Goal: Transaction & Acquisition: Book appointment/travel/reservation

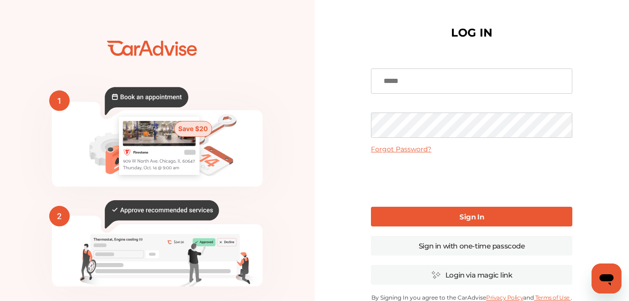
click at [425, 81] on input at bounding box center [471, 80] width 201 height 25
type input "**********"
click at [439, 219] on link "Sign In" at bounding box center [471, 217] width 201 height 20
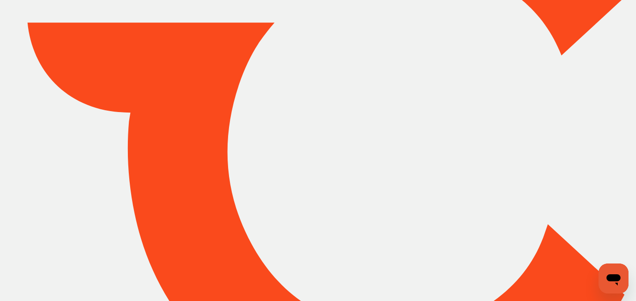
type input "*****"
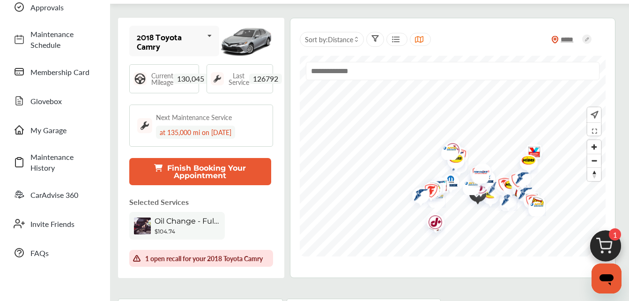
scroll to position [75, 0]
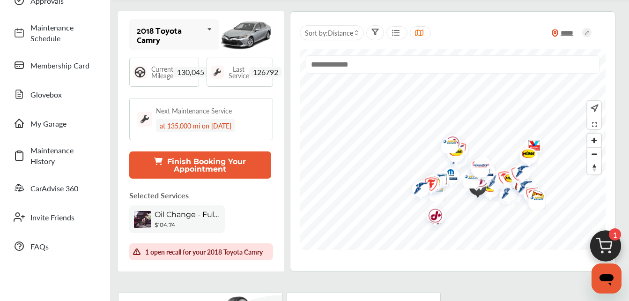
click at [167, 166] on button "Finish Booking Your Appointment" at bounding box center [200, 164] width 142 height 27
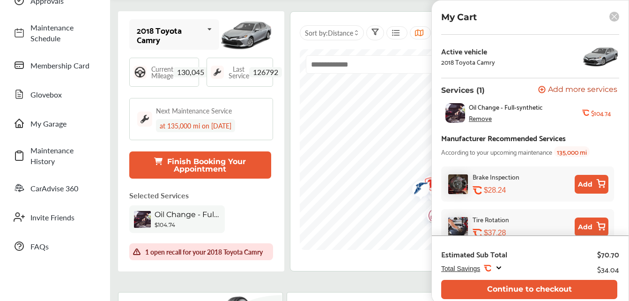
scroll to position [50, 0]
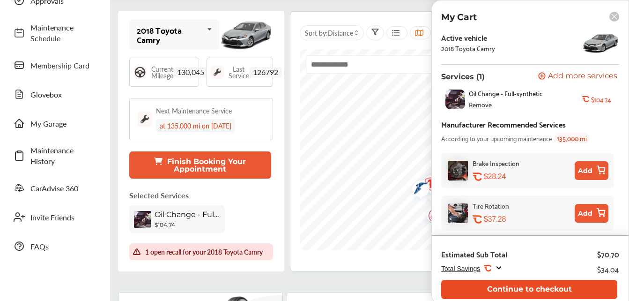
click at [549, 290] on button "Continue to checkout" at bounding box center [529, 289] width 176 height 19
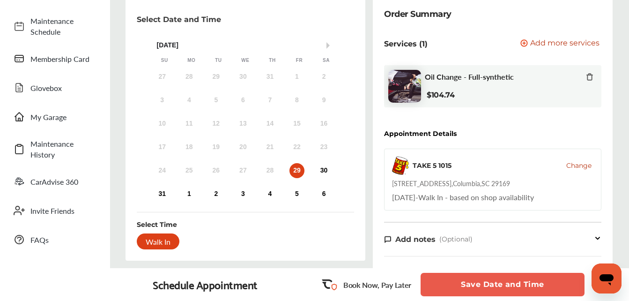
scroll to position [108, 0]
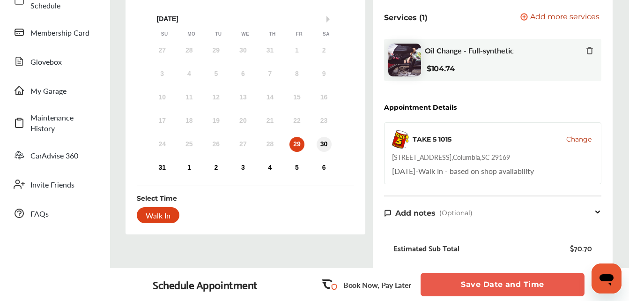
click at [322, 139] on div "30" at bounding box center [324, 144] width 15 height 15
click at [163, 216] on div "Walk In" at bounding box center [158, 215] width 43 height 16
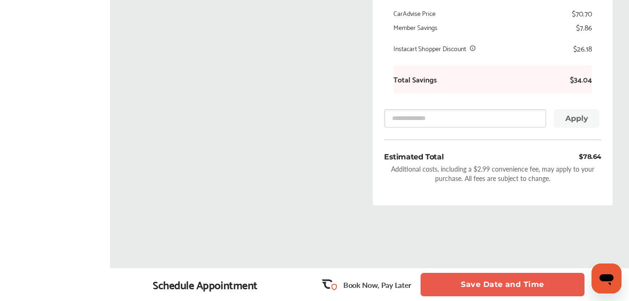
scroll to position [411, 0]
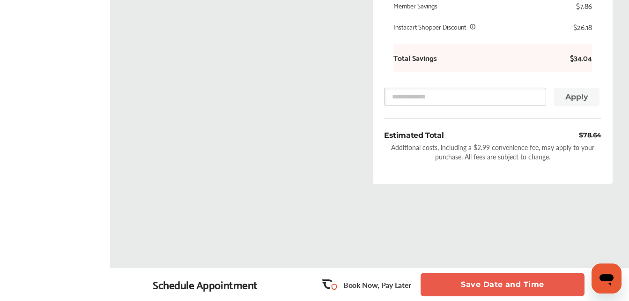
click at [507, 280] on button "Save Date and Time" at bounding box center [503, 284] width 164 height 23
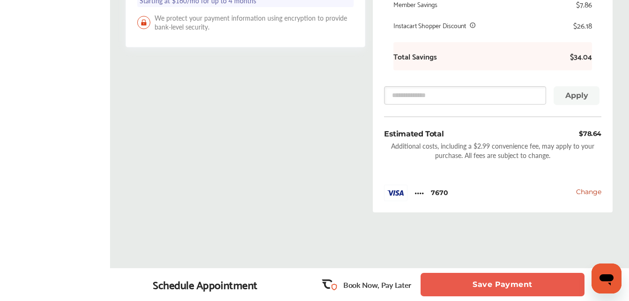
scroll to position [441, 0]
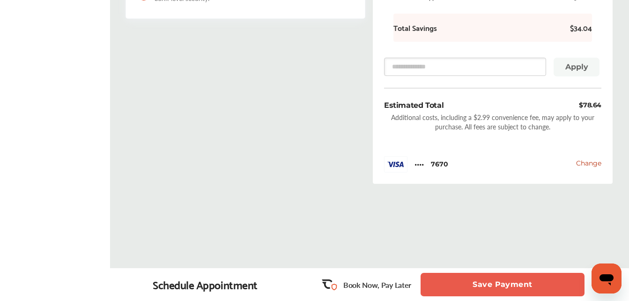
click at [516, 280] on button "Save Payment" at bounding box center [503, 284] width 164 height 23
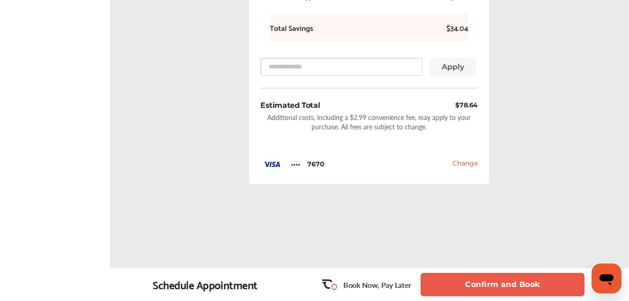
scroll to position [518, 0]
click at [505, 281] on button "Confirm and Book" at bounding box center [503, 284] width 164 height 23
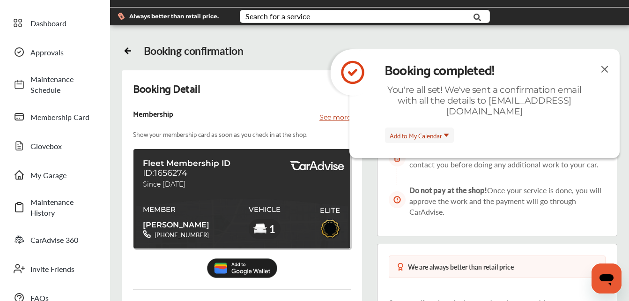
scroll to position [22, 0]
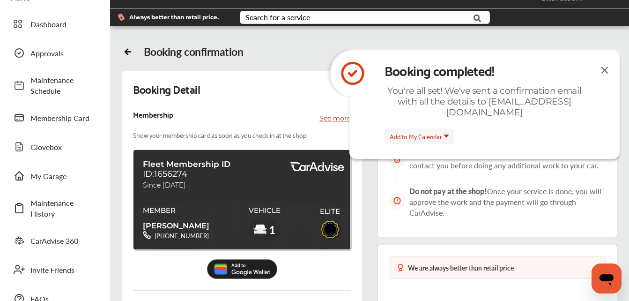
click at [604, 69] on img at bounding box center [604, 70] width 11 height 12
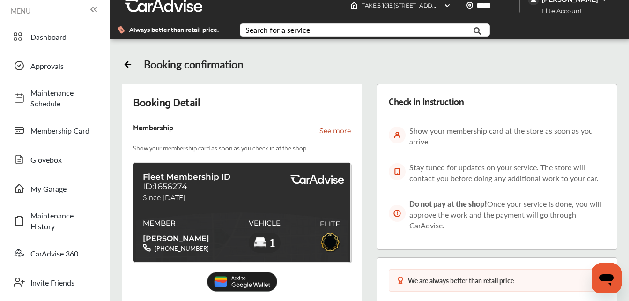
scroll to position [0, 0]
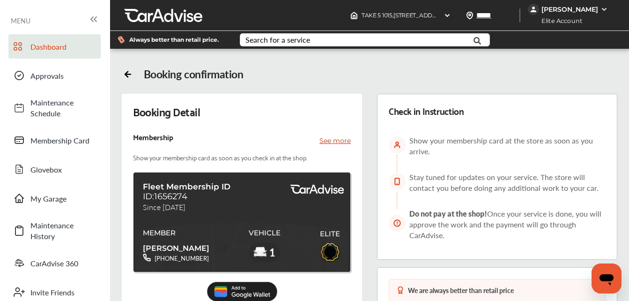
click at [48, 47] on span "Dashboard" at bounding box center [63, 46] width 66 height 11
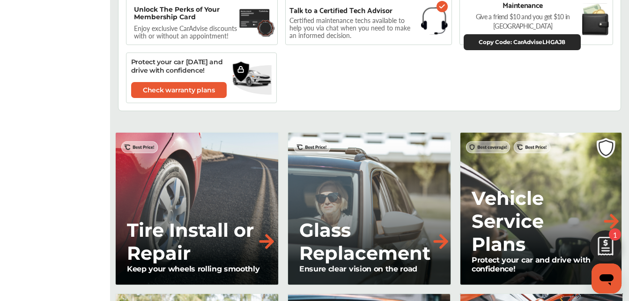
scroll to position [686, 0]
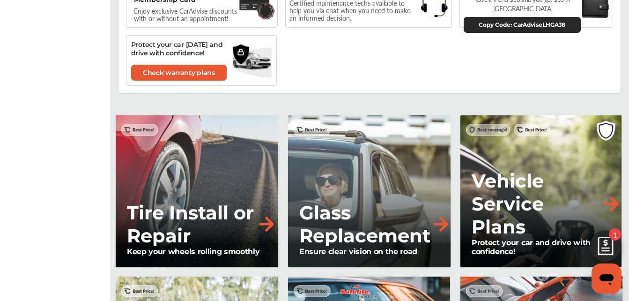
click at [361, 201] on p "Glass Replacement" at bounding box center [364, 224] width 131 height 46
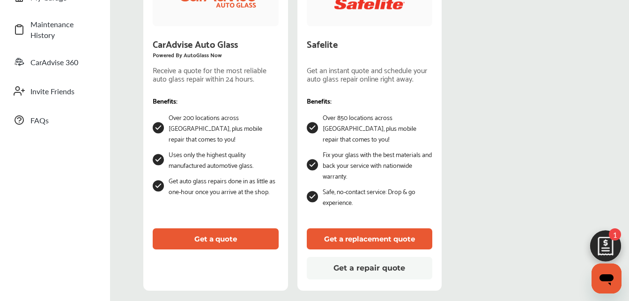
scroll to position [204, 0]
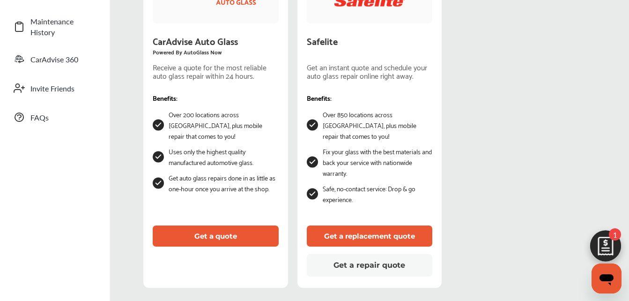
click at [209, 236] on button "Get a quote" at bounding box center [216, 235] width 126 height 21
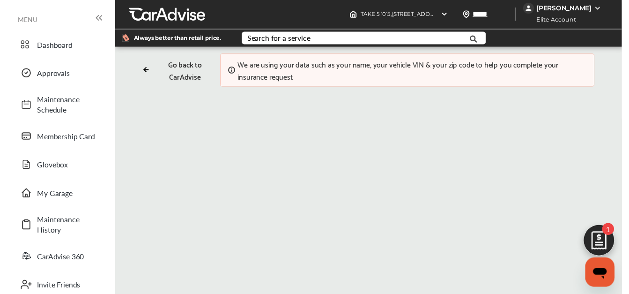
scroll to position [0, 0]
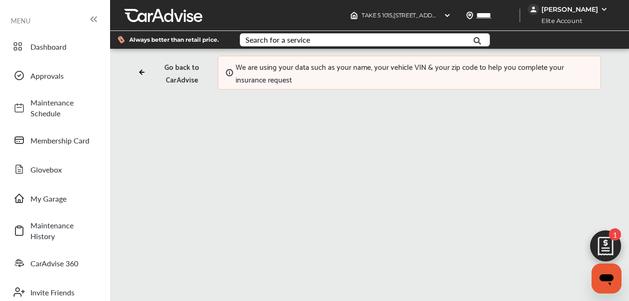
click at [143, 71] on icon at bounding box center [141, 71] width 7 height 7
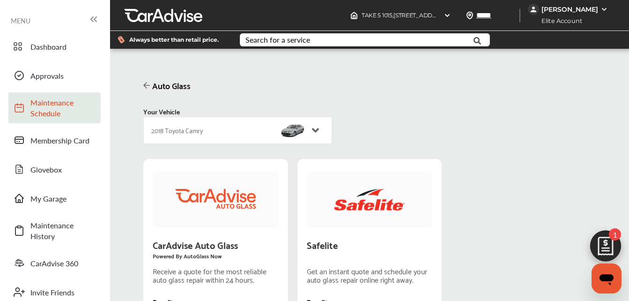
click at [58, 119] on link "Maintenance Schedule" at bounding box center [54, 107] width 92 height 31
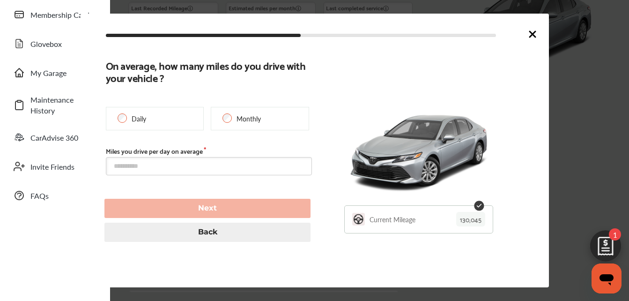
scroll to position [127, 0]
click at [479, 221] on p "130,045" at bounding box center [470, 219] width 29 height 15
click at [466, 222] on p "130,045" at bounding box center [470, 219] width 29 height 15
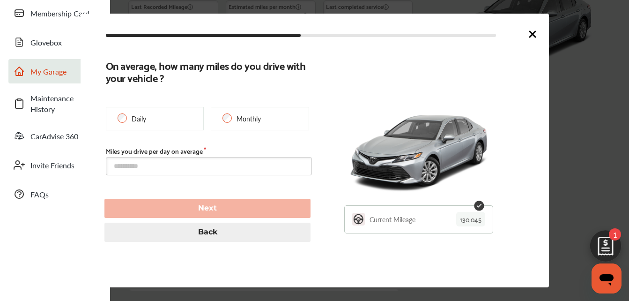
click at [47, 67] on span "My Garage" at bounding box center [63, 71] width 66 height 11
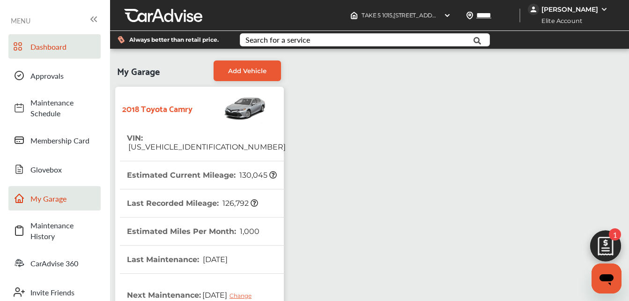
click at [40, 47] on span "Dashboard" at bounding box center [63, 46] width 66 height 11
